Goal: Download file/media

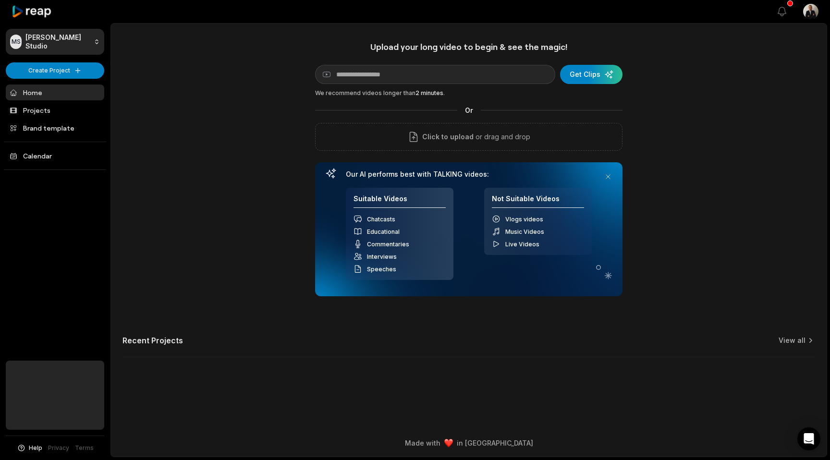
click at [76, 98] on link "Home" at bounding box center [55, 93] width 98 height 16
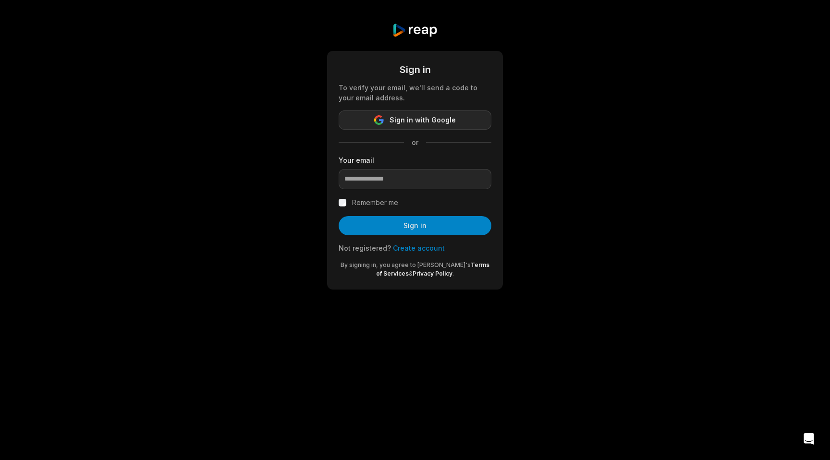
click at [369, 120] on button "Sign in with Google" at bounding box center [415, 119] width 153 height 19
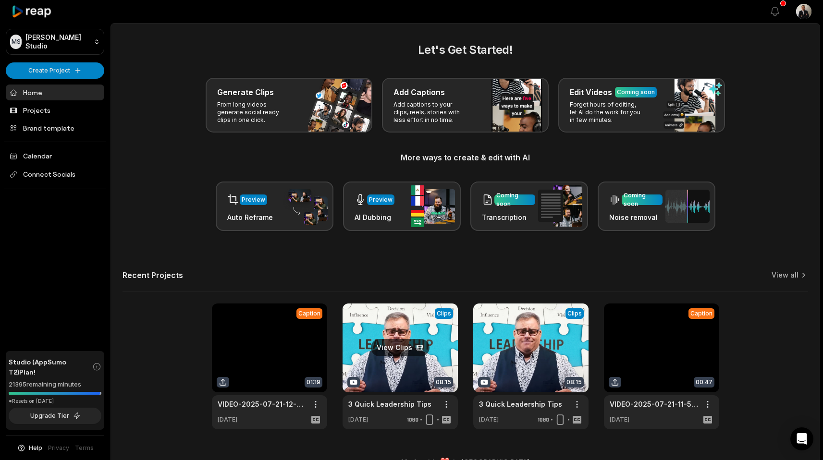
click at [372, 374] on link at bounding box center [399, 367] width 115 height 126
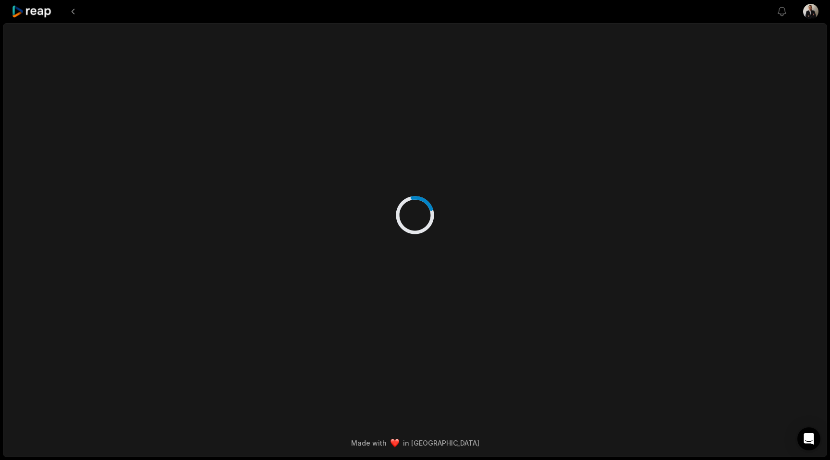
click at [373, 369] on div at bounding box center [414, 206] width 465 height 364
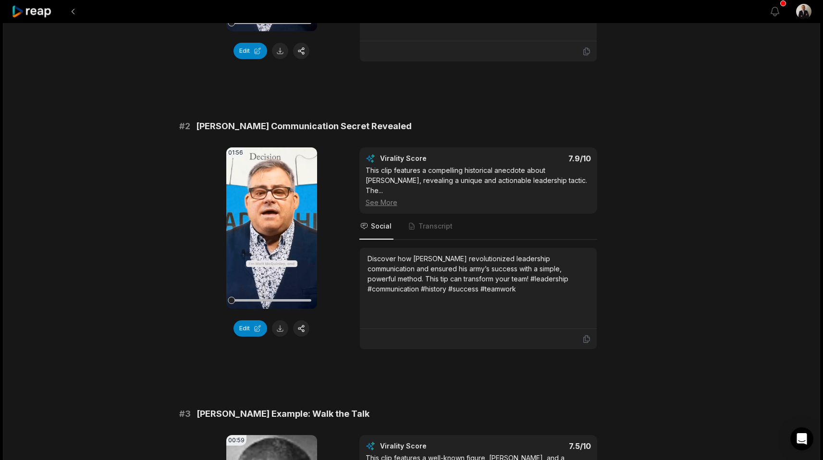
scroll to position [341, 0]
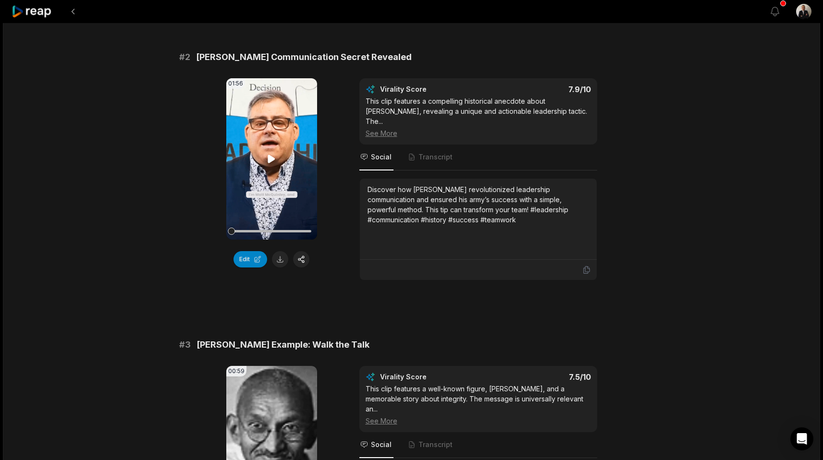
click at [268, 164] on icon at bounding box center [272, 159] width 12 height 12
click at [437, 152] on span "Transcript" at bounding box center [435, 157] width 34 height 10
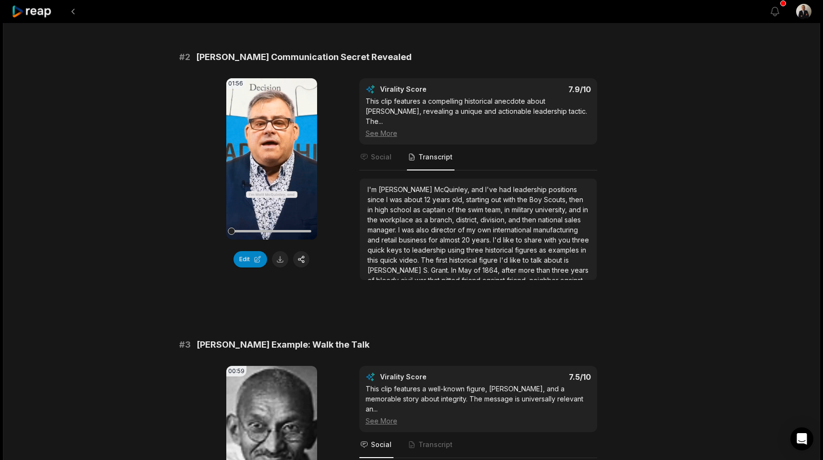
drag, startPoint x: 249, startPoint y: 227, endPoint x: 218, endPoint y: 227, distance: 30.7
click at [218, 227] on div "01:56 Your browser does not support mp4 format. Edit Virality Score 7.9 /10 Thi…" at bounding box center [411, 179] width 465 height 202
drag, startPoint x: 232, startPoint y: 227, endPoint x: 207, endPoint y: 236, distance: 26.4
click at [207, 236] on div "01:56 Your browser does not support mp4 format. Edit Virality Score 7.9 /10 Thi…" at bounding box center [411, 179] width 465 height 202
click at [240, 378] on video "Your browser does not support mp4 format." at bounding box center [271, 446] width 91 height 161
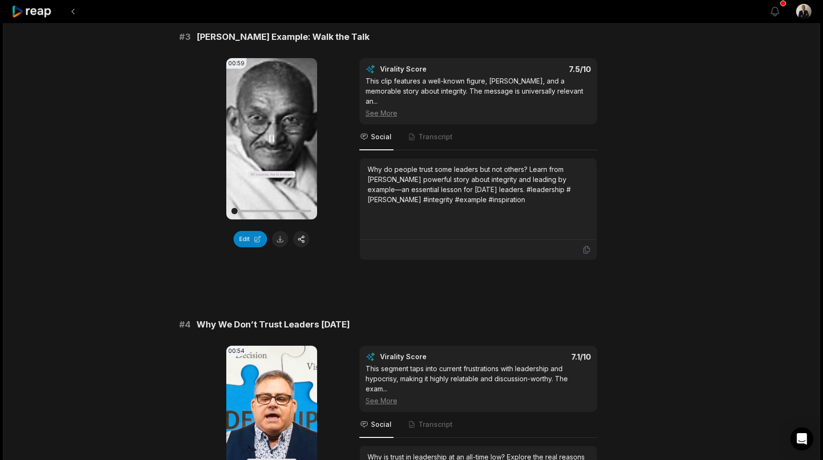
scroll to position [643, 0]
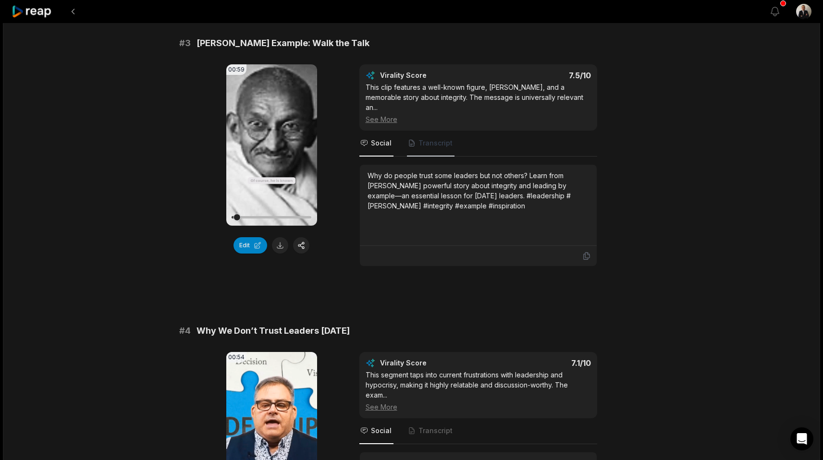
click at [429, 139] on span "Transcript" at bounding box center [431, 144] width 48 height 26
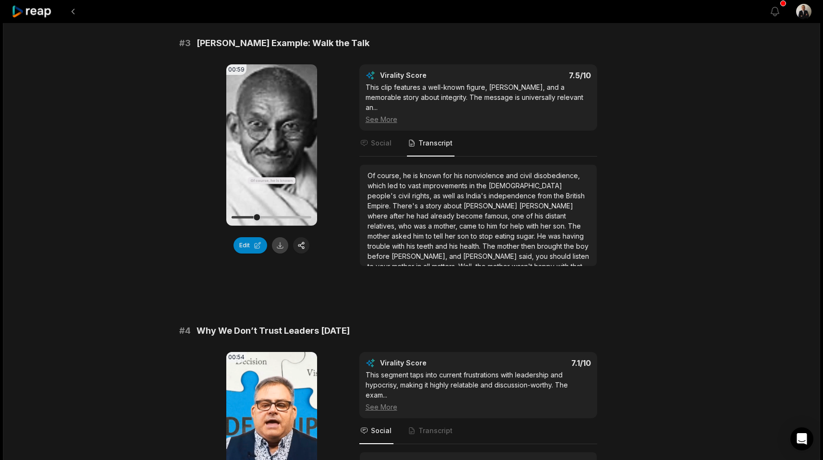
click at [279, 237] on button at bounding box center [280, 245] width 16 height 16
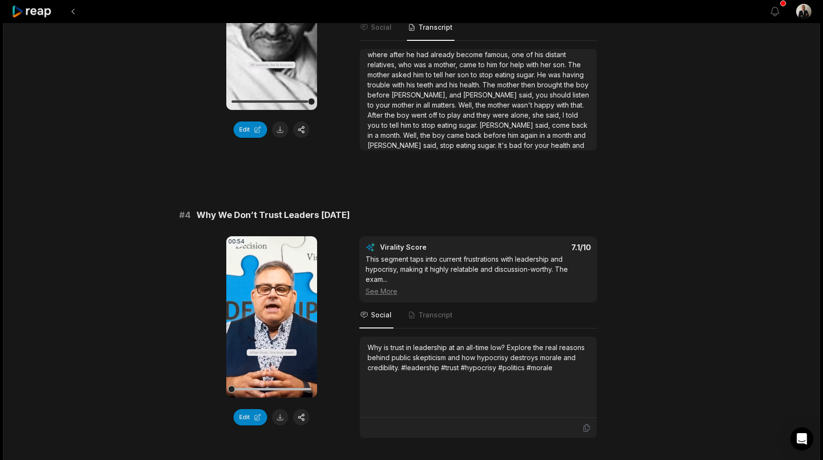
scroll to position [760, 0]
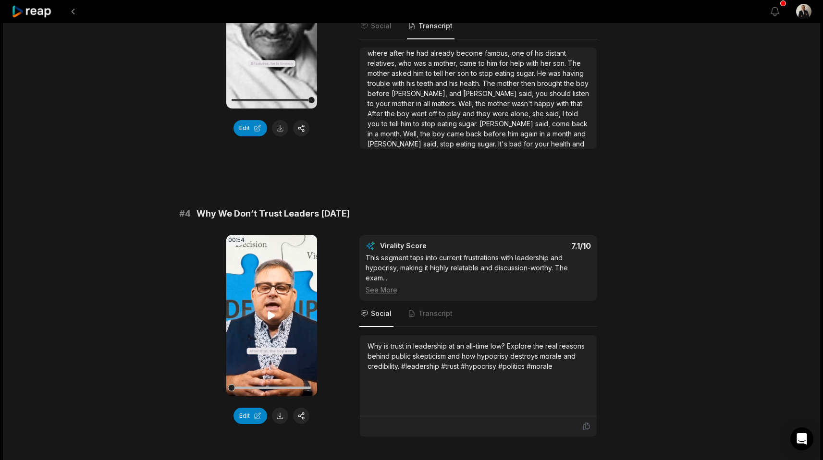
click at [267, 310] on icon at bounding box center [272, 316] width 12 height 12
click at [284, 408] on button at bounding box center [280, 416] width 16 height 16
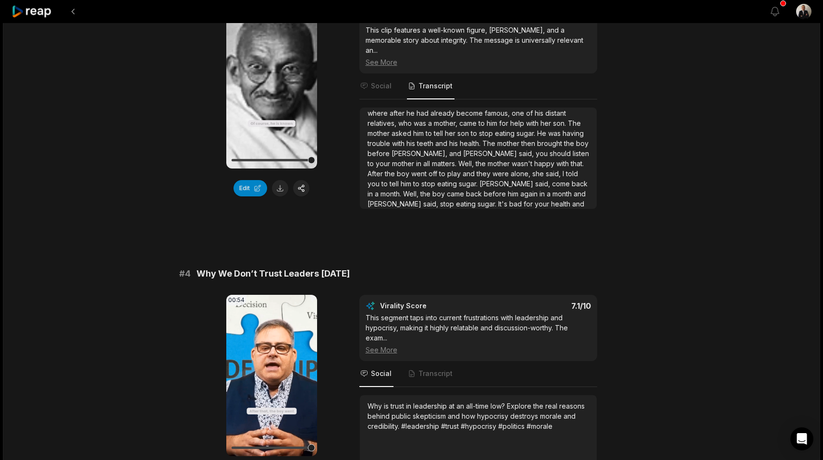
scroll to position [698, 0]
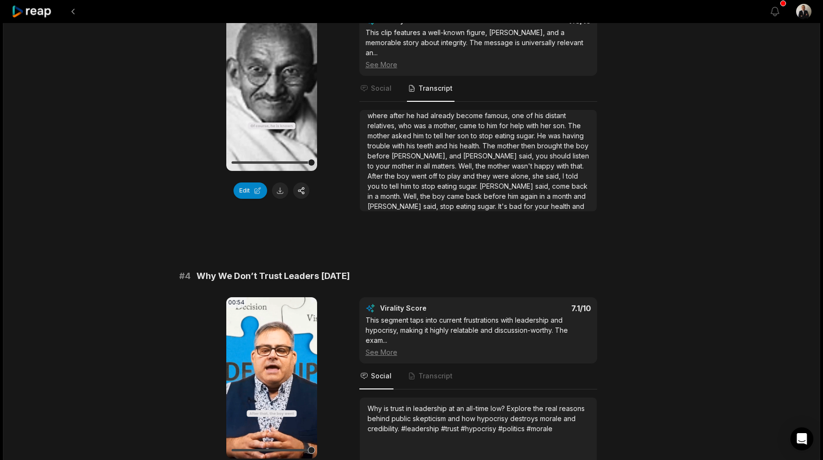
click at [510, 172] on span "alone," at bounding box center [521, 176] width 22 height 8
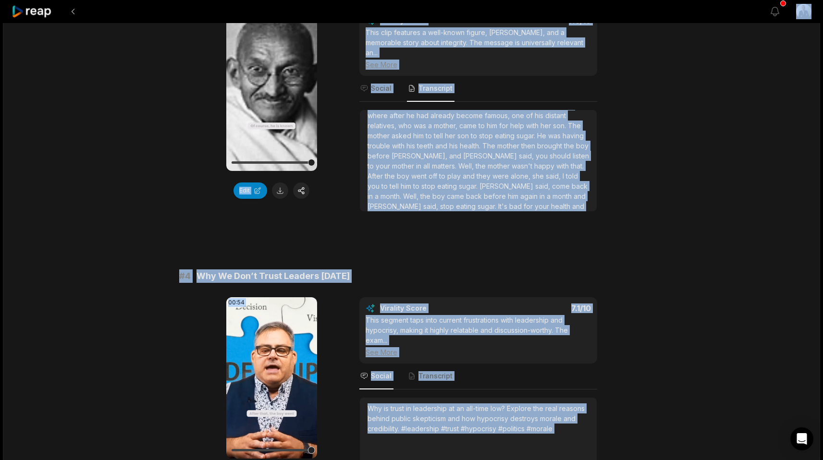
click at [510, 172] on span "alone," at bounding box center [521, 176] width 22 height 8
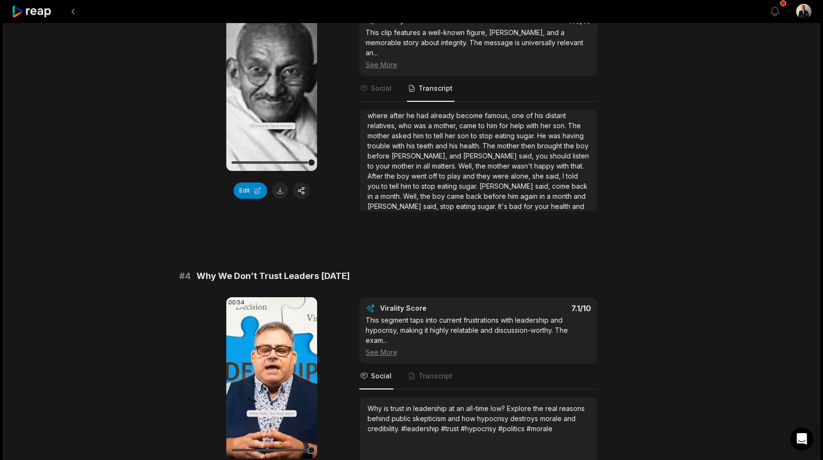
click at [522, 193] on div "Of course, he is known for his nonviolence and civil disobedience, which led to…" at bounding box center [477, 145] width 221 height 151
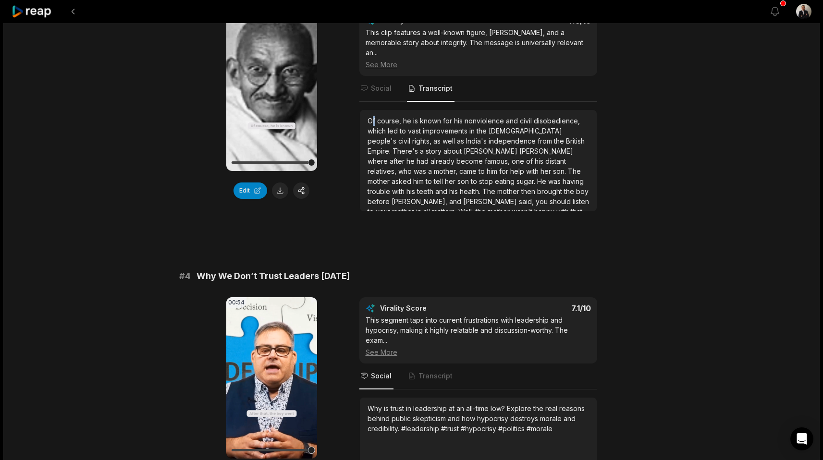
drag, startPoint x: 370, startPoint y: 109, endPoint x: 374, endPoint y: 113, distance: 6.1
click at [374, 117] on span "Of" at bounding box center [372, 121] width 10 height 8
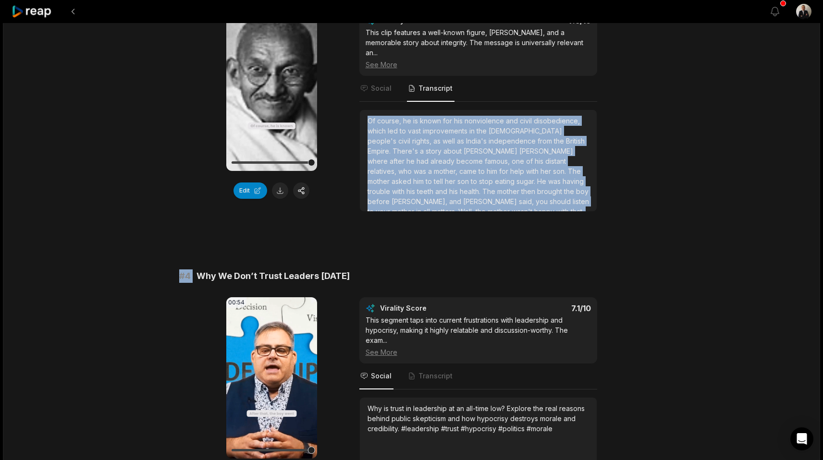
scroll to position [46, 0]
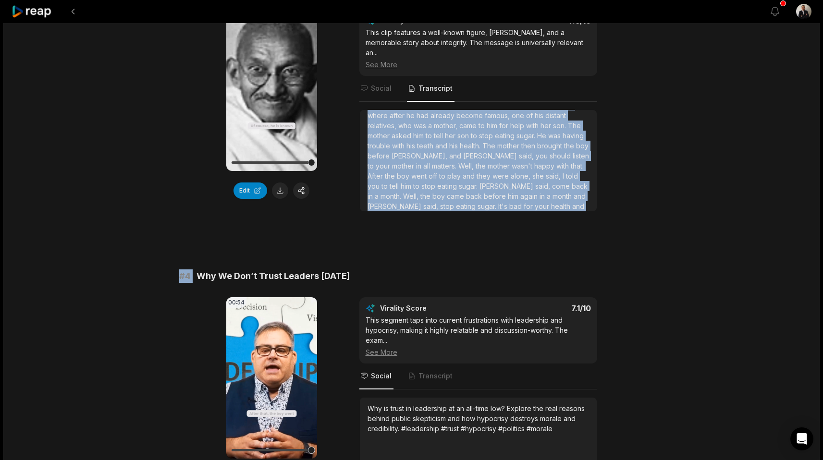
drag, startPoint x: 367, startPoint y: 113, endPoint x: 431, endPoint y: 231, distance: 134.3
copy div "Of course, he is known for his nonviolence and civil disobedience, which led to…"
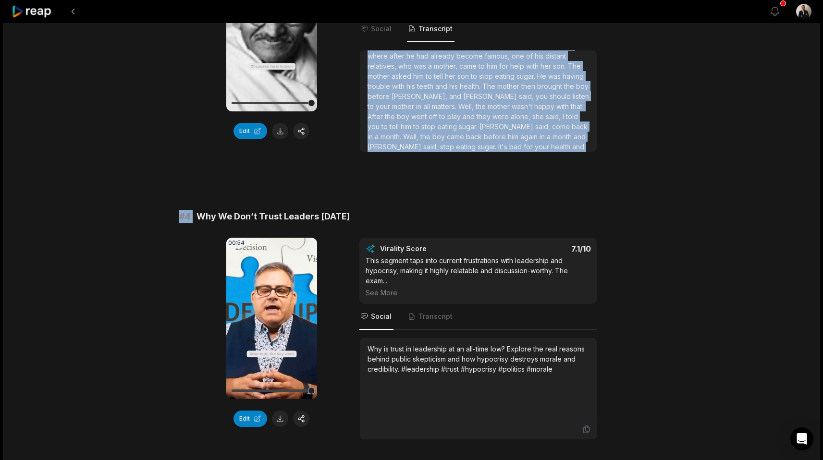
scroll to position [761, 0]
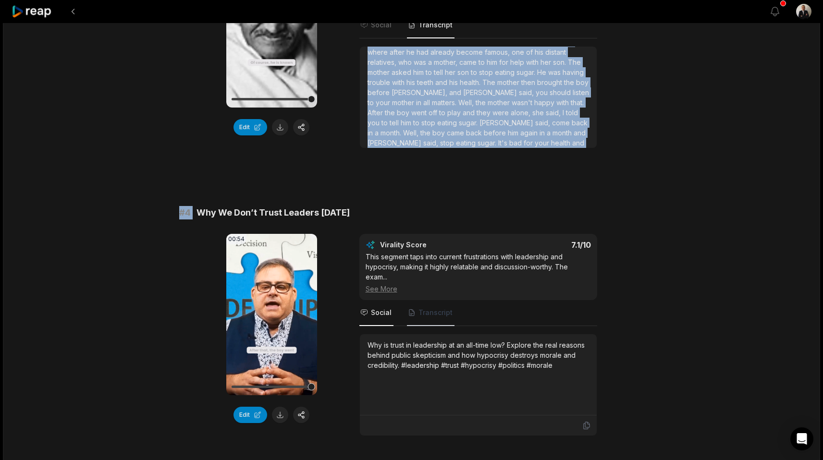
click at [433, 311] on span "Transcript" at bounding box center [431, 313] width 48 height 26
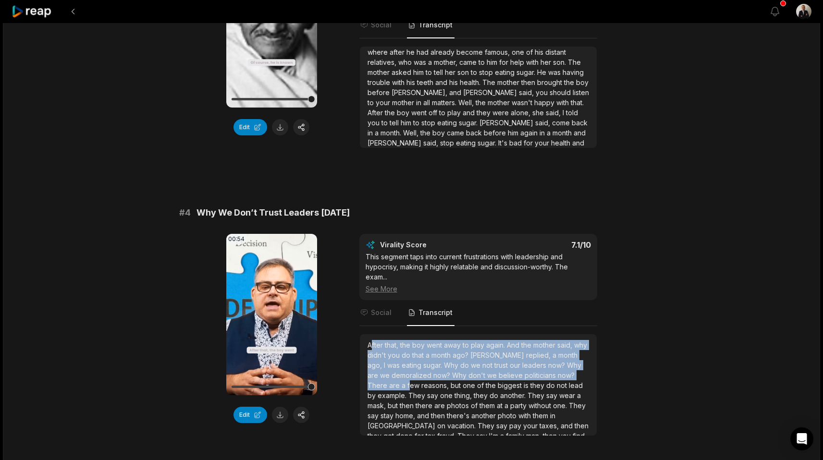
drag, startPoint x: 370, startPoint y: 336, endPoint x: 387, endPoint y: 370, distance: 38.7
click at [387, 373] on div "After that, the boy went away to play again. And the mother said, why didn't yo…" at bounding box center [477, 400] width 221 height 121
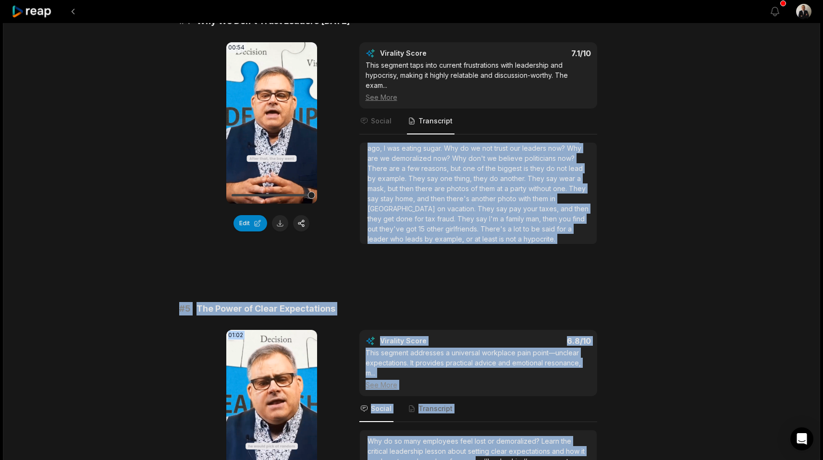
scroll to position [1023, 0]
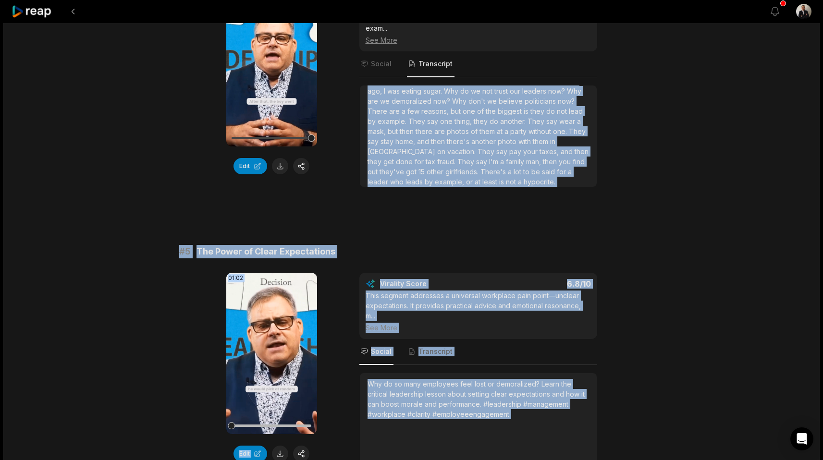
drag, startPoint x: 369, startPoint y: 334, endPoint x: 474, endPoint y: 460, distance: 163.3
click at [474, 460] on div "# 1 [PERSON_NAME] Loyalty: A Leadership Lesson 02:21 Your browser does not supp…" at bounding box center [411, 210] width 465 height 2213
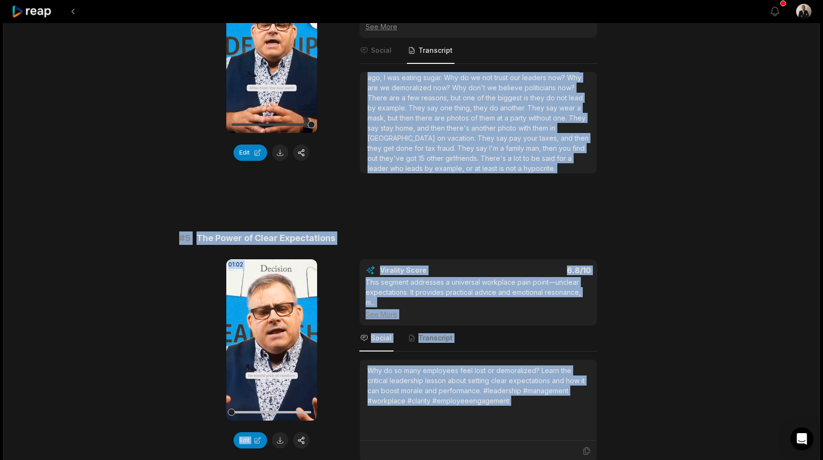
click at [383, 144] on span "they" at bounding box center [375, 148] width 16 height 8
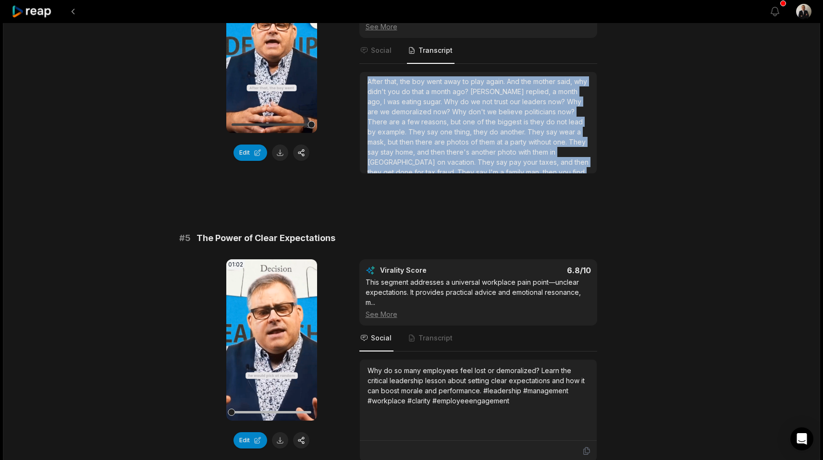
scroll to position [0, 0]
drag, startPoint x: 540, startPoint y: 157, endPoint x: 373, endPoint y: 74, distance: 186.4
click at [373, 78] on div "After that, the boy went away to play again. And the mother said, why didn't yo…" at bounding box center [477, 138] width 221 height 121
copy div "fter that, the boy went away to play again. And the mother said, why didn't you…"
